Goal: Check status

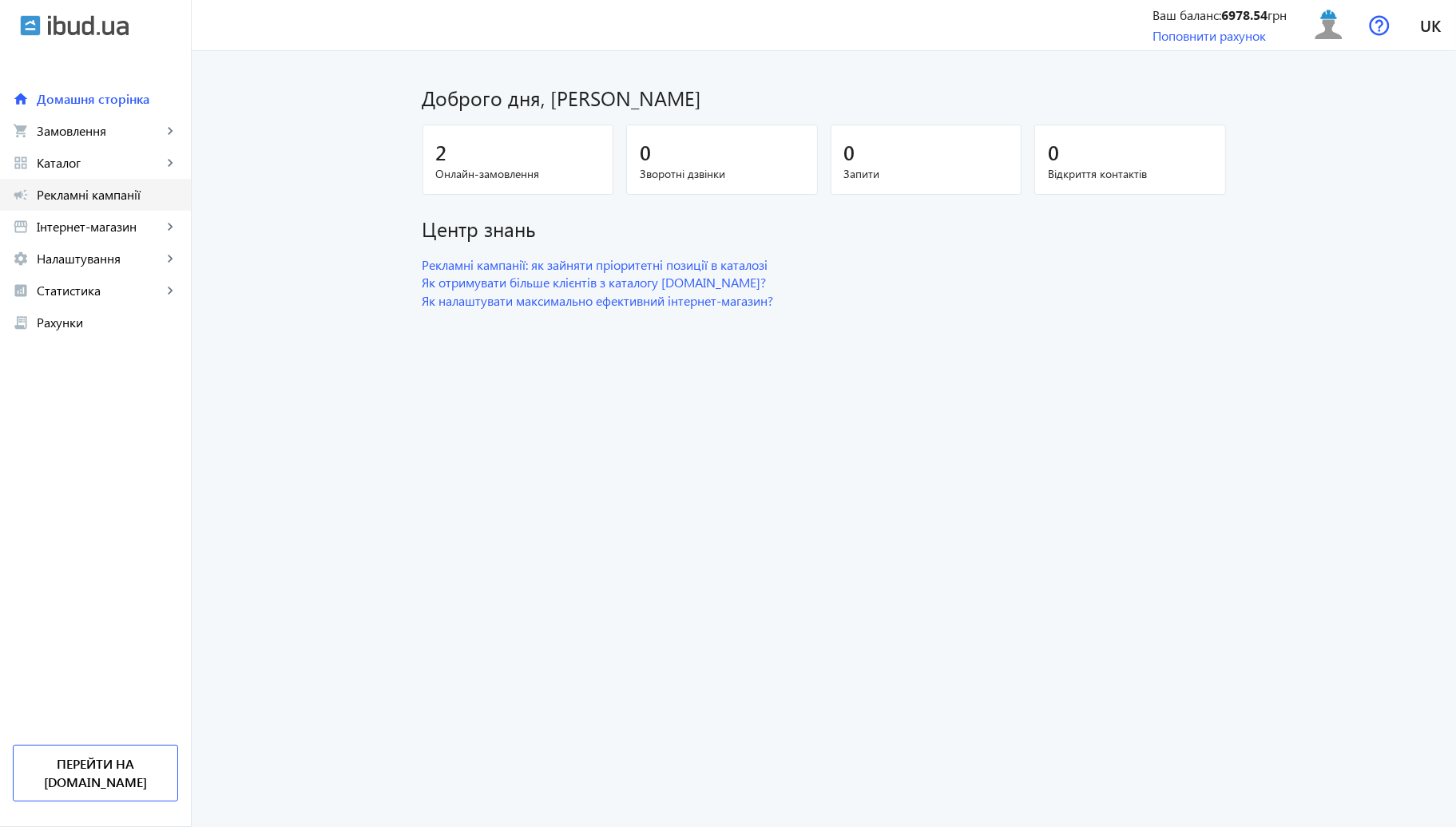
click at [83, 198] on span "Рекламні кампанії" at bounding box center [107, 195] width 141 height 16
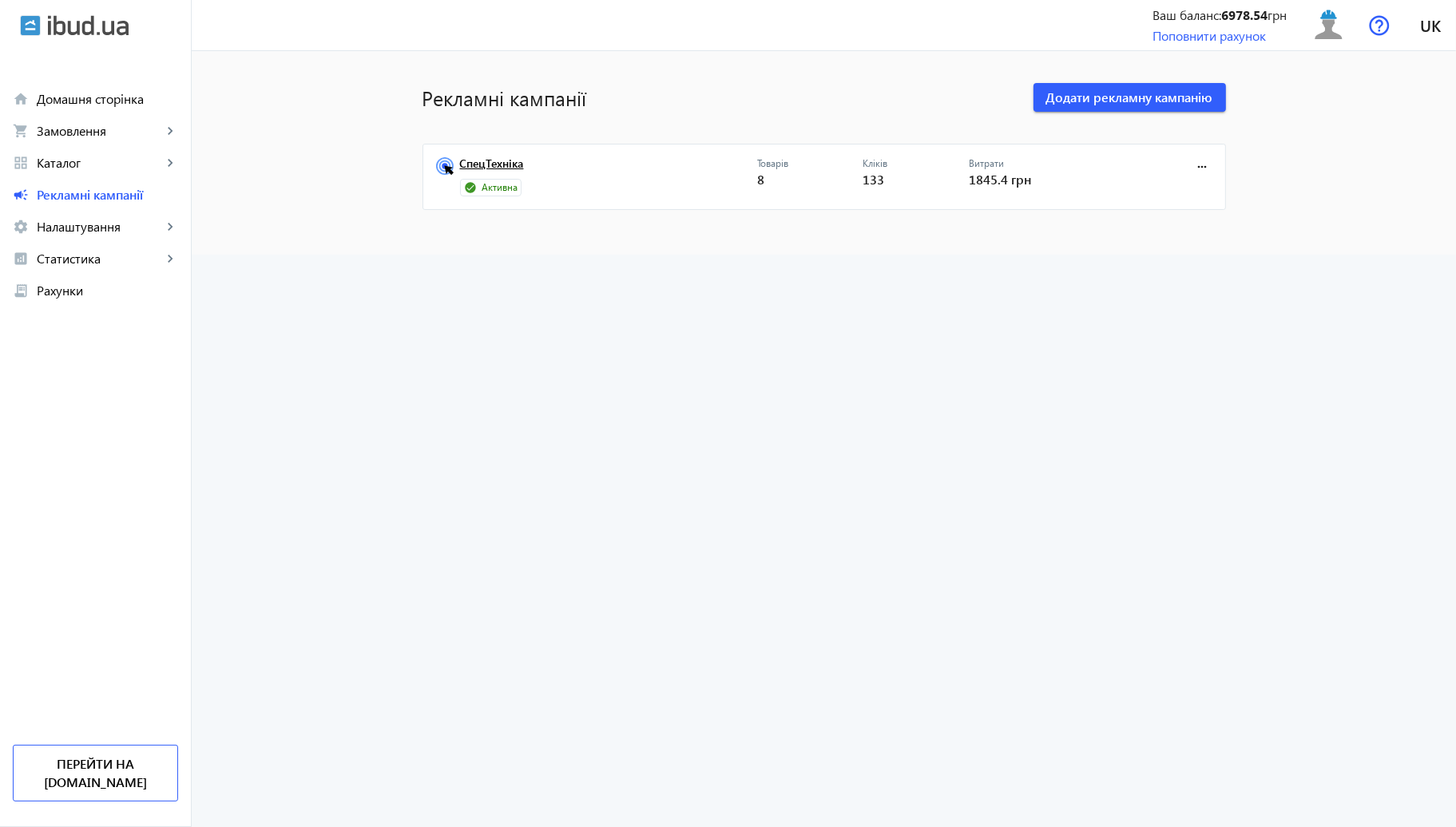
click at [539, 172] on link "СпецТехніка" at bounding box center [608, 168] width 297 height 22
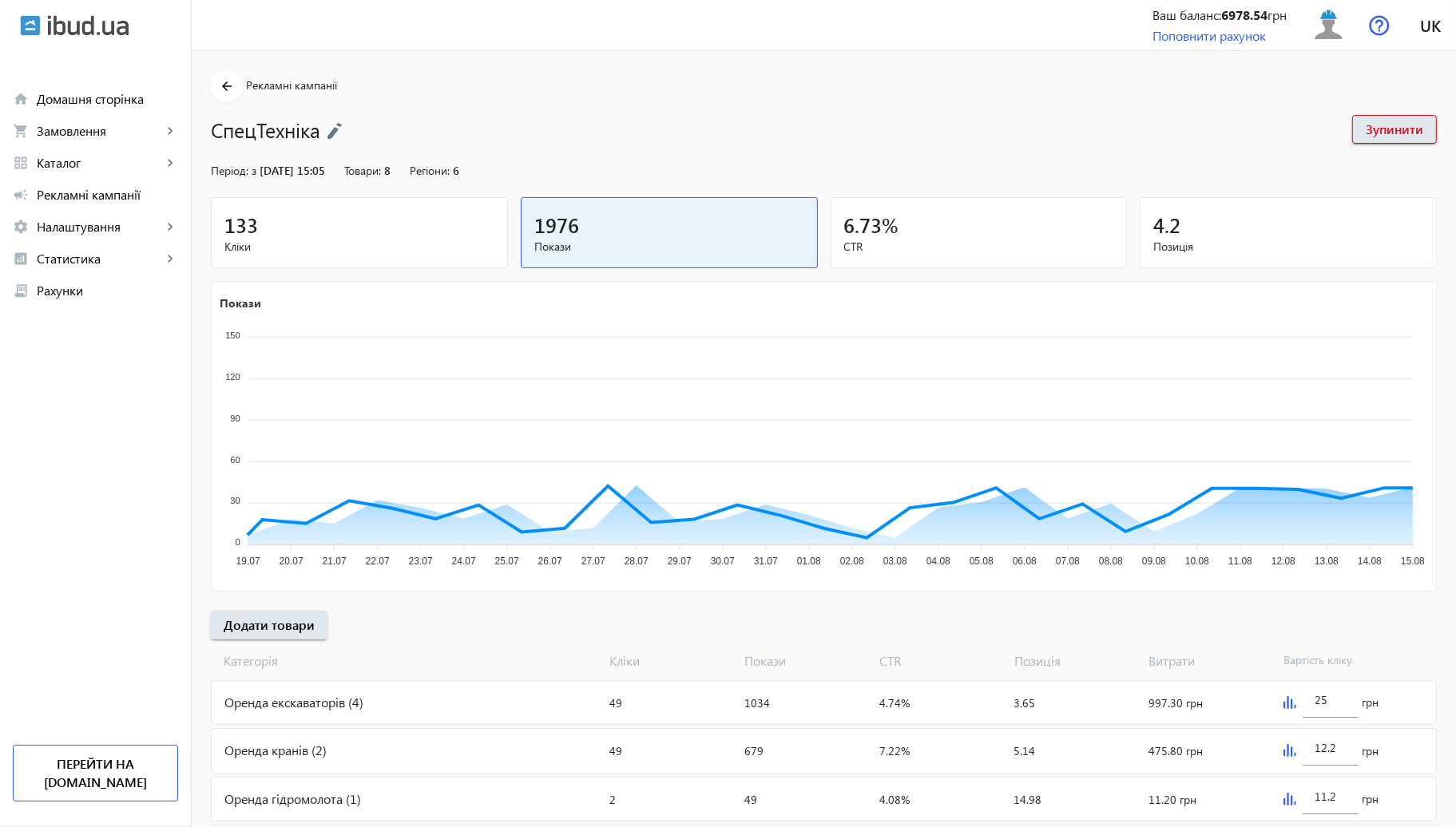
click at [449, 212] on div "133" at bounding box center [360, 224] width 270 height 28
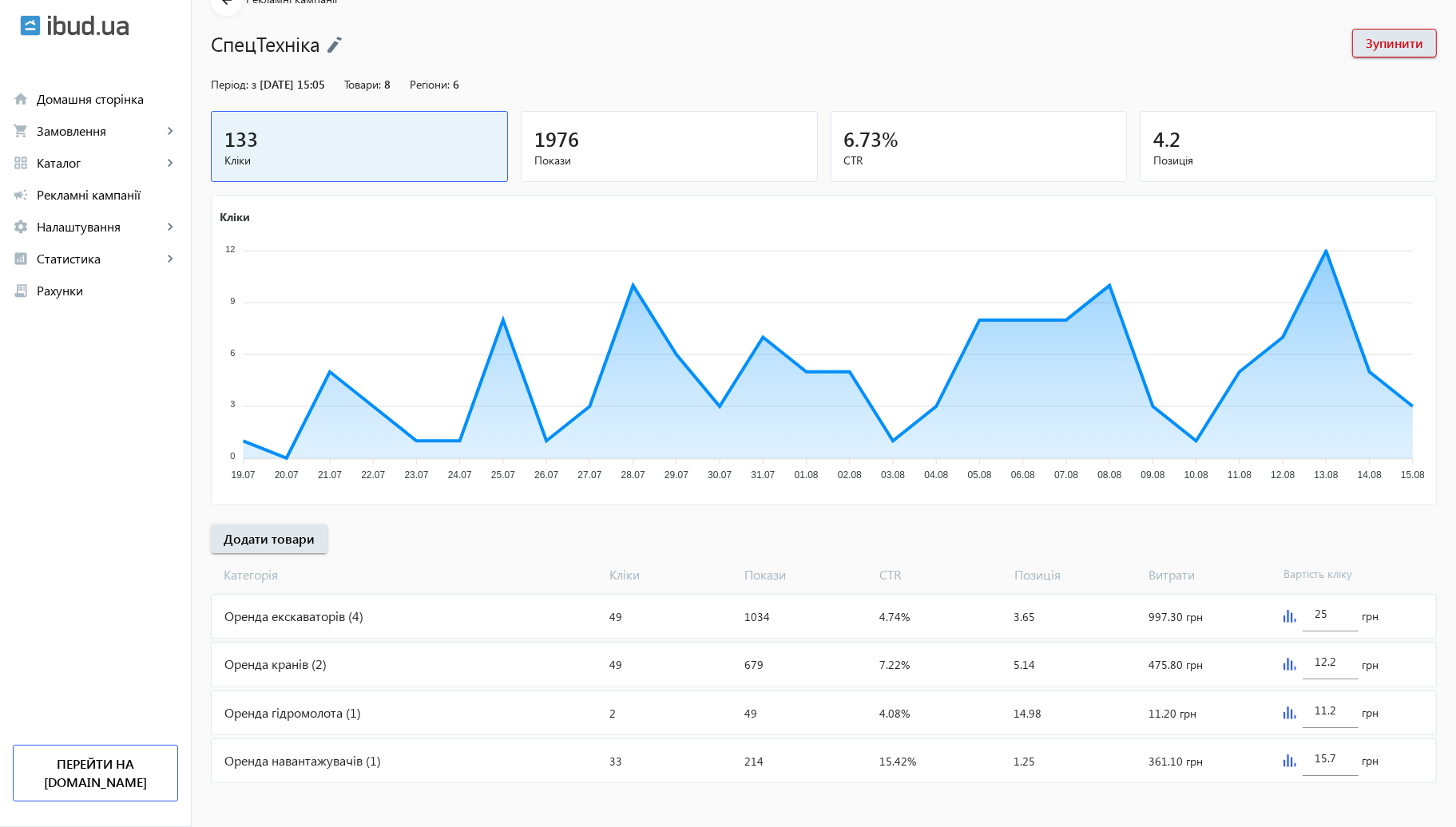
scroll to position [88, 0]
click at [460, 681] on div "Оренда кранів (2)" at bounding box center [408, 663] width 392 height 43
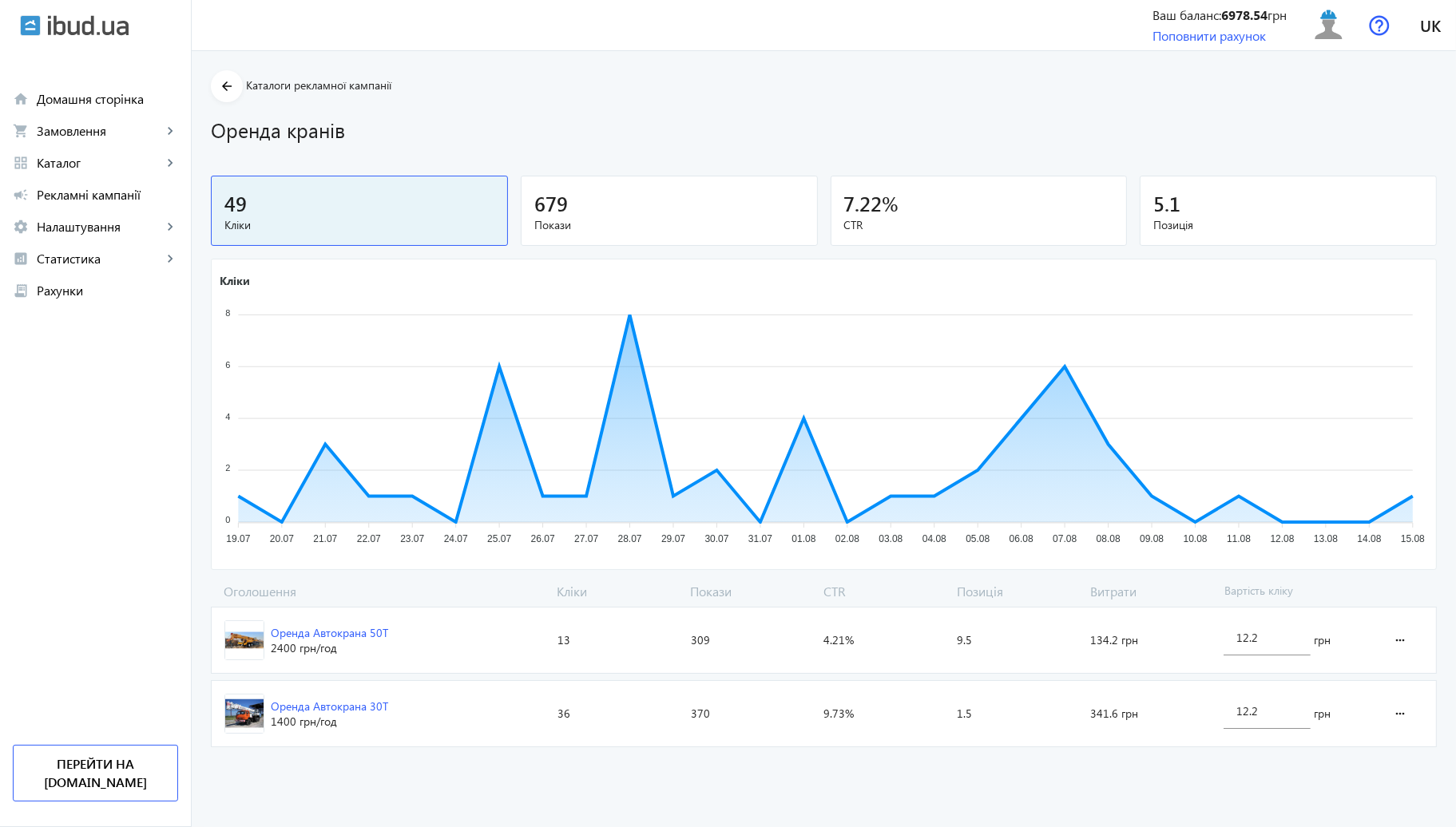
click at [455, 635] on span "Оренда Автокрана 50Т 2400 грн /год" at bounding box center [381, 641] width 339 height 66
